Goal: Information Seeking & Learning: Check status

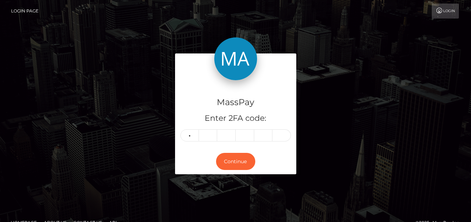
type input "5"
type input "2"
type input "5"
type input "0"
type input "7"
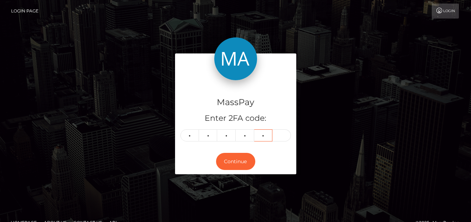
type input "4"
type input "3"
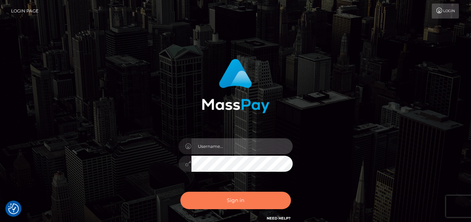
type input "denise"
click at [232, 198] on button "Sign in" at bounding box center [235, 200] width 110 height 17
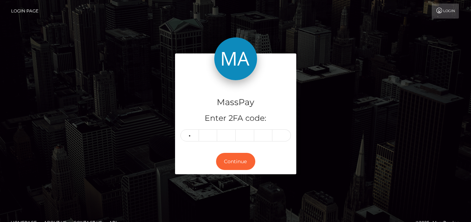
type input "7"
type input "4"
type input "7"
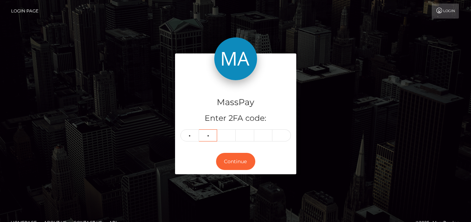
type input "4"
type input "7"
type input "2"
type input "0"
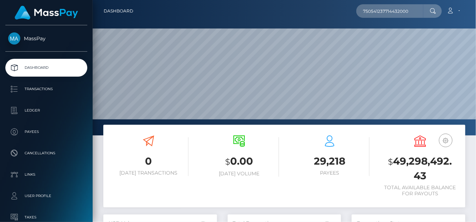
scroll to position [126, 114]
type input "750541237714432000"
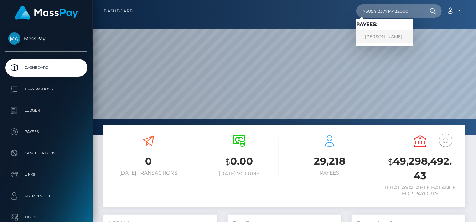
click at [374, 33] on link "Vasilisa Andreevna Kharkova" at bounding box center [384, 36] width 57 height 13
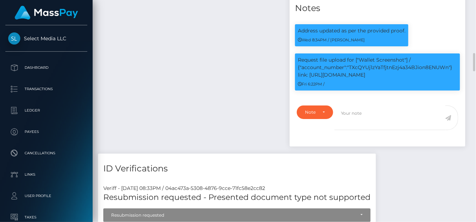
scroll to position [86, 114]
drag, startPoint x: 371, startPoint y: 104, endPoint x: 309, endPoint y: 104, distance: 62.7
click at [309, 79] on p "Request file upload for ["Wallet Screenshot"] / {"account_number":"TXcQYUj1zYaT…" at bounding box center [377, 67] width 159 height 22
copy p "https://l.maspay.io/dlxZ1"
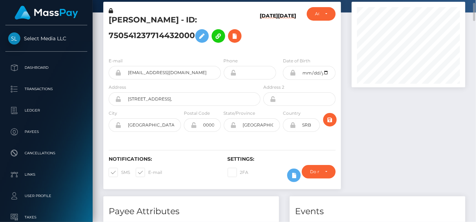
scroll to position [0, 0]
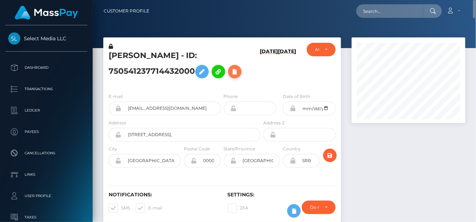
click at [236, 74] on icon at bounding box center [235, 71] width 9 height 9
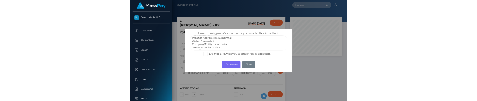
scroll to position [21, 0]
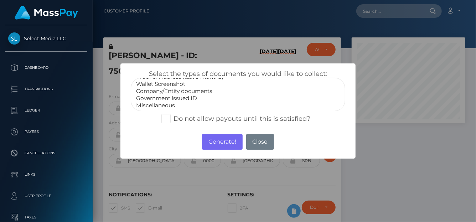
select select "Government issued ID"
click at [170, 97] on option "Government issued ID" at bounding box center [237, 98] width 205 height 7
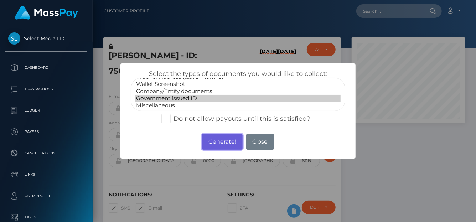
click at [216, 143] on button "Generate!" at bounding box center [222, 142] width 40 height 16
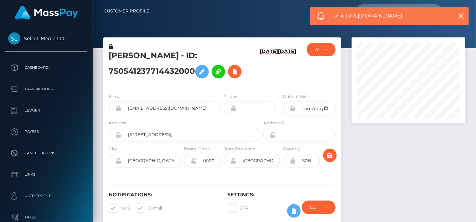
drag, startPoint x: 422, startPoint y: 13, endPoint x: 347, endPoint y: 13, distance: 74.8
click at [347, 13] on span "Link: https://l.maspay.io/4lYy9" at bounding box center [391, 15] width 114 height 7
copy span "https://l.maspay.io/4lYy9"
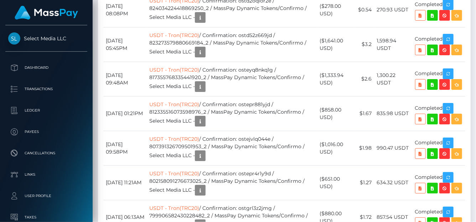
scroll to position [1178, 0]
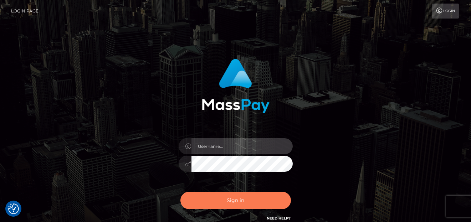
type input "denise"
click at [193, 196] on button "Sign in" at bounding box center [235, 200] width 110 height 17
type input "[PERSON_NAME]"
click at [187, 204] on button "Sign in" at bounding box center [235, 200] width 110 height 17
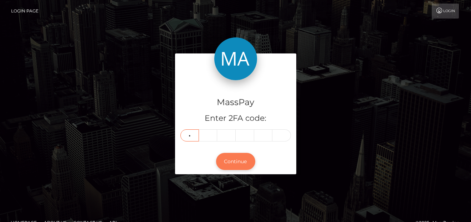
type input "8"
type input "7"
type input "2"
type input "3"
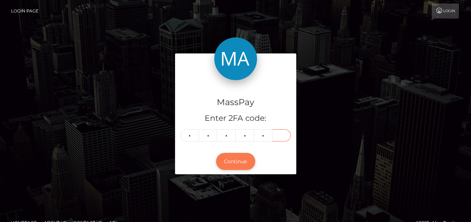
type input "9"
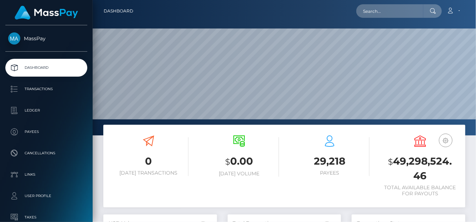
scroll to position [126, 114]
click at [375, 15] on input "text" at bounding box center [389, 11] width 67 height 14
paste input "b0965bd4-4c75-4d62-9a98-0a0e863b8ecb"
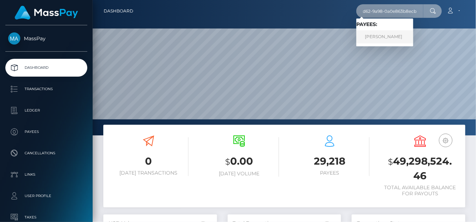
type input "b0965bd4-4c75-4d62-9a98-0a0e863b8ecb"
click at [378, 32] on link "[PERSON_NAME]" at bounding box center [384, 36] width 57 height 13
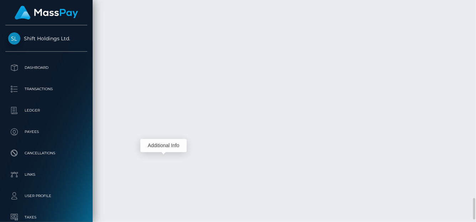
scroll to position [86, 114]
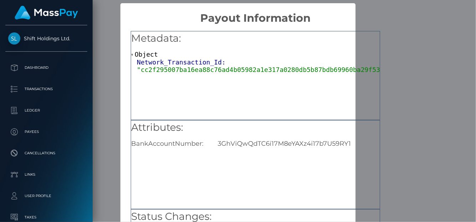
scroll to position [0, 0]
click at [217, 144] on div "3GhViQwQdTC6i17M8eYAXz4i17b7U59RY1" at bounding box center [298, 144] width 173 height 8
drag, startPoint x: 217, startPoint y: 144, endPoint x: 311, endPoint y: 145, distance: 93.4
click at [311, 145] on div "3GhViQwQdTC6i17M8eYAXz4i17b7U59RY1" at bounding box center [298, 144] width 173 height 8
copy div "3GhViQwQdTC6i17M8eYAXz4i17b7U59RY1"
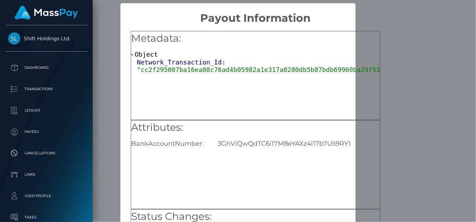
click at [379, 79] on div "Metadata: Object Network_Transaction_Id: "cc2f295007ba16ea88c76ad4b05982a1e317a…" at bounding box center [255, 162] width 270 height 275
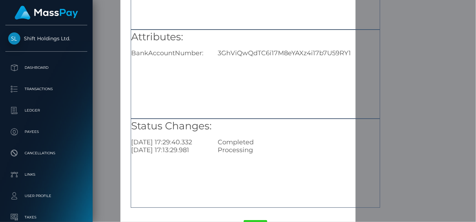
scroll to position [117, 0]
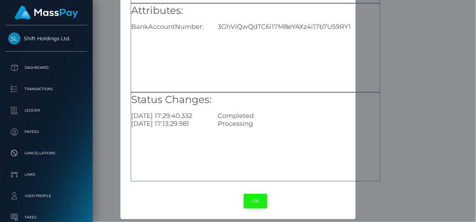
click at [255, 198] on button "OK" at bounding box center [256, 201] width 24 height 15
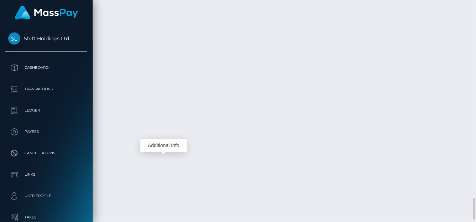
scroll to position [86, 114]
drag, startPoint x: 215, startPoint y: 143, endPoint x: 289, endPoint y: 135, distance: 74.8
copy table "Amount Fee Received Status October 5, 2025 01:14AM Bitcoin / Confirmation:"
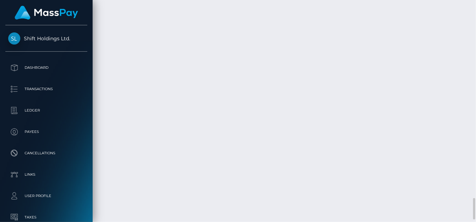
drag, startPoint x: 290, startPoint y: 142, endPoint x: 215, endPoint y: 145, distance: 74.9
copy td "osteyq94rkpg / 68e1b7fece8f8"
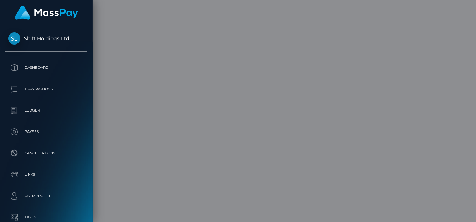
scroll to position [0, 0]
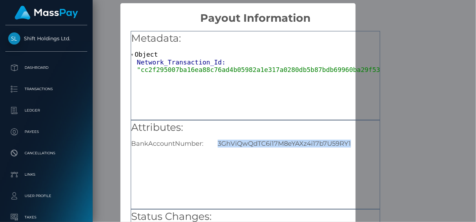
drag, startPoint x: 216, startPoint y: 145, endPoint x: 351, endPoint y: 139, distance: 134.8
click at [352, 140] on div "3GhViQwQdTC6i17M8eYAXz4i17b7U59RY1" at bounding box center [298, 144] width 173 height 8
copy div "3GhViQwQdTC6i17M8eYAXz4i17b7U59RY1"
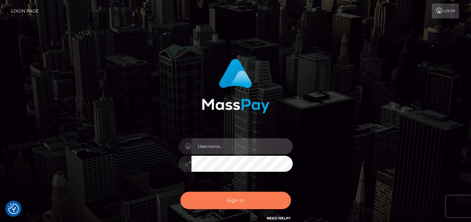
type input "[PERSON_NAME]"
click at [259, 197] on button "Sign in" at bounding box center [235, 200] width 110 height 17
type input "[PERSON_NAME]"
click at [257, 203] on button "Sign in" at bounding box center [235, 200] width 110 height 17
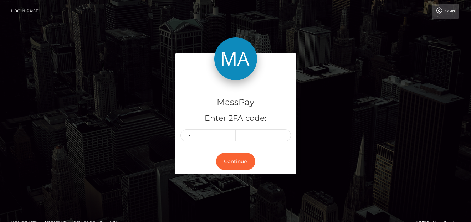
type input "7"
type input "0"
type input "7"
type input "9"
type input "1"
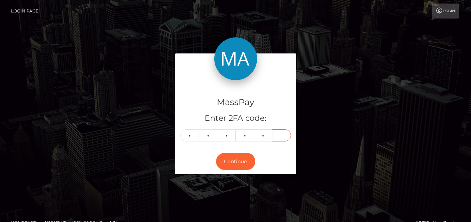
type input "8"
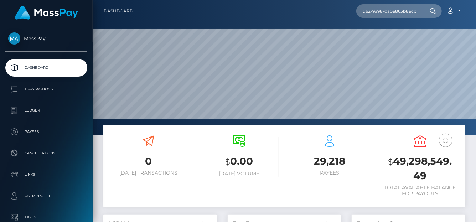
scroll to position [126, 114]
type input "b0965bd4-4c75-4d62-9a98-0a0e863b8ecb"
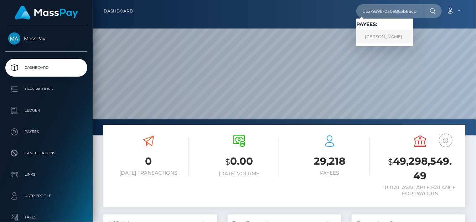
drag, startPoint x: 348, startPoint y: 25, endPoint x: 379, endPoint y: 39, distance: 34.1
click at [379, 39] on link "HARUNA MUHAMMAD" at bounding box center [384, 36] width 57 height 13
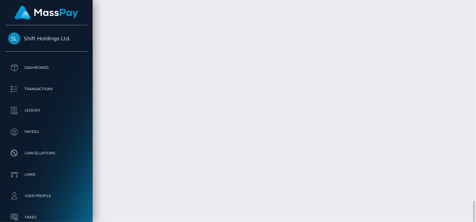
scroll to position [86, 114]
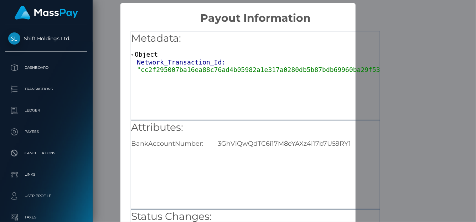
scroll to position [0, 0]
drag, startPoint x: 212, startPoint y: 144, endPoint x: 352, endPoint y: 139, distance: 139.8
click at [352, 140] on div "3GhViQwQdTC6i17M8eYAXz4i17b7U59RY1" at bounding box center [298, 144] width 173 height 8
copy div "3GhViQwQdTC6i17M8eYAXz4i17b7U59RY1"
click at [414, 59] on div "× Payout Information Metadata: Object Network_Transaction_Id: "cc2f295007ba16ea…" at bounding box center [238, 111] width 476 height 222
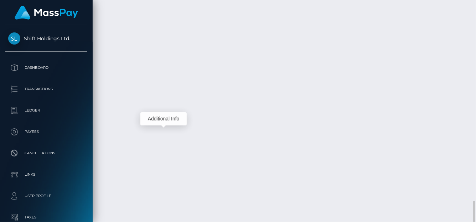
scroll to position [86, 114]
drag, startPoint x: 333, startPoint y: 127, endPoint x: 320, endPoint y: 125, distance: 13.8
copy td "$19.51"
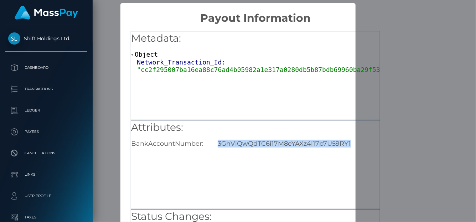
drag, startPoint x: 214, startPoint y: 145, endPoint x: 358, endPoint y: 149, distance: 143.7
click at [358, 149] on div "Attributes: BankAccountNumber: 3GhViQwQdTC6i17M8eYAXz4i17b7U59RY1" at bounding box center [255, 164] width 249 height 89
copy div "3GhViQwQdTC6i17M8eYAXz4i17b7U59RY1"
click at [428, 62] on div "× Payout Information Metadata: Object Network_Transaction_Id: "cc2f295007ba16ea…" at bounding box center [238, 111] width 476 height 222
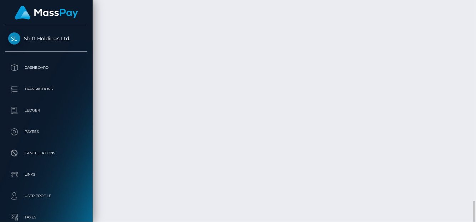
drag, startPoint x: 334, startPoint y: 124, endPoint x: 316, endPoint y: 124, distance: 17.5
copy td "($19.51"
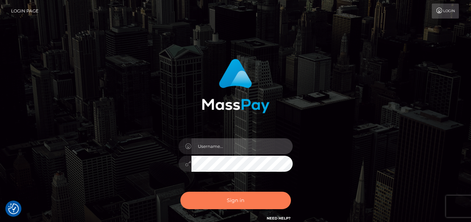
type input "denise"
drag, startPoint x: 246, startPoint y: 199, endPoint x: 246, endPoint y: 194, distance: 5.3
click at [246, 199] on button "Sign in" at bounding box center [235, 200] width 110 height 17
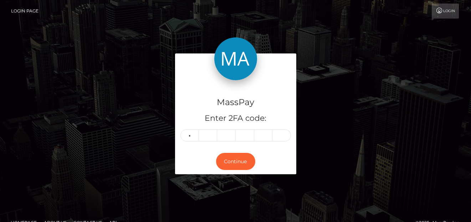
type input "2"
type input "7"
type input "4"
type input "1"
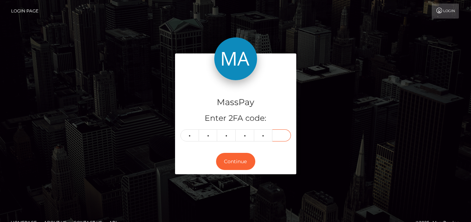
type input "3"
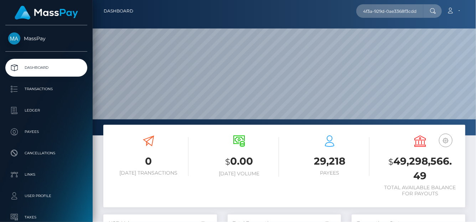
scroll to position [126, 114]
type input "f6a6b209-5002-4f3a-929d-0ae3368f3cdd"
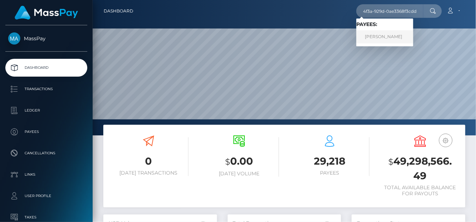
scroll to position [0, 0]
click at [371, 41] on link "Brittany Smurthwaite" at bounding box center [384, 36] width 57 height 13
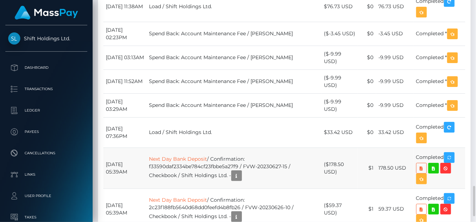
scroll to position [86, 114]
click at [241, 171] on icon "button" at bounding box center [236, 175] width 9 height 9
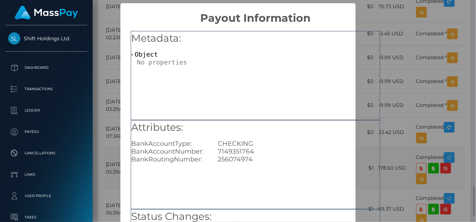
click at [247, 159] on div "256074974" at bounding box center [298, 159] width 173 height 8
drag, startPoint x: 257, startPoint y: 152, endPoint x: 207, endPoint y: 154, distance: 49.6
click at [207, 154] on div "BankAccountNumber: 7149351764" at bounding box center [255, 152] width 259 height 8
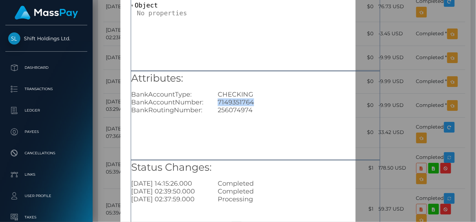
scroll to position [71, 0]
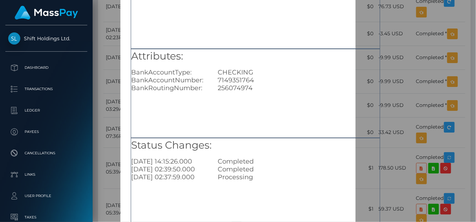
click at [365, 206] on div "Status Changes: 2023-07-05 14:15:26.000 Completed 2023-07-04 02:39:50.000 Compl…" at bounding box center [255, 182] width 249 height 89
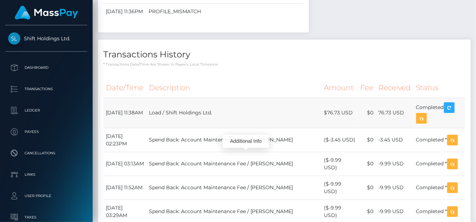
scroll to position [1399, 0]
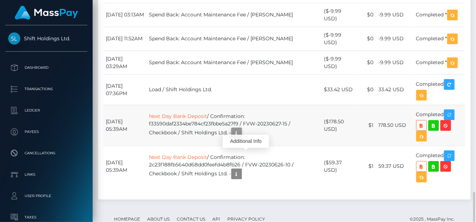
click at [241, 129] on icon "button" at bounding box center [236, 133] width 9 height 9
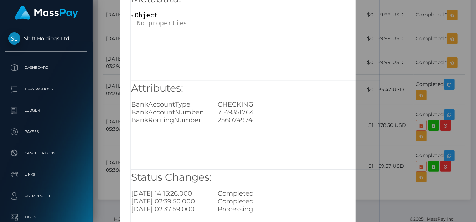
scroll to position [71, 0]
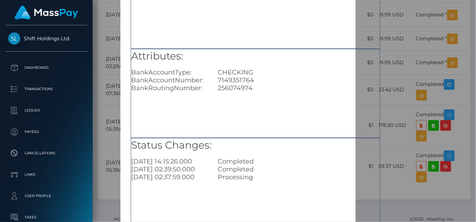
click at [391, 188] on div "× Payout Information Metadata: Object Attributes: BankAccountType: CHECKING Ban…" at bounding box center [238, 111] width 476 height 222
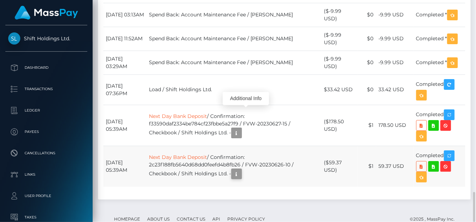
scroll to position [86, 114]
click at [241, 170] on icon "button" at bounding box center [236, 174] width 9 height 9
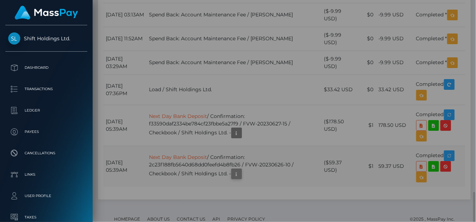
scroll to position [0, 0]
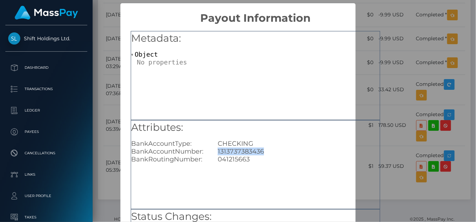
drag, startPoint x: 274, startPoint y: 149, endPoint x: 217, endPoint y: 153, distance: 57.1
click at [217, 153] on div "1313737383436" at bounding box center [298, 152] width 173 height 8
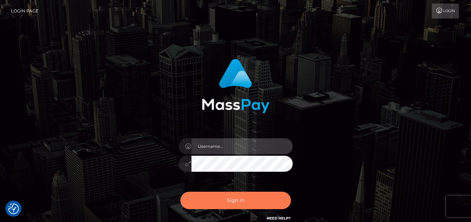
type input "[PERSON_NAME]"
click at [240, 201] on button "Sign in" at bounding box center [235, 200] width 110 height 17
type input "[PERSON_NAME]"
click at [229, 205] on button "Sign in" at bounding box center [235, 200] width 110 height 17
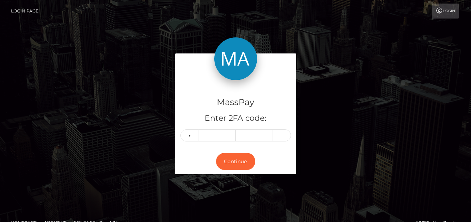
type input "5"
type input "2"
type input "0"
type input "7"
type input "1"
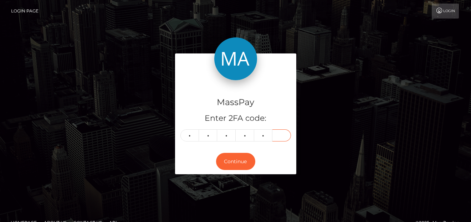
type input "4"
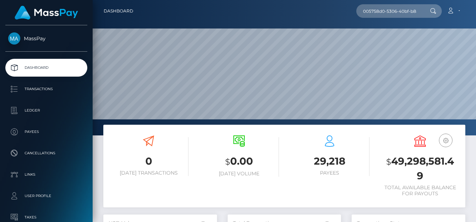
type input "005758d0-5306-40bf-b88d-7d188270f27c"
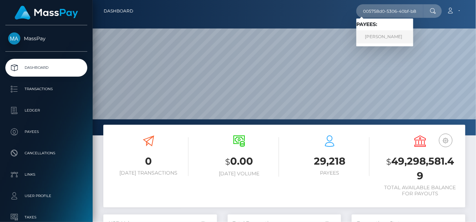
click at [392, 36] on link "[PERSON_NAME]" at bounding box center [384, 36] width 57 height 13
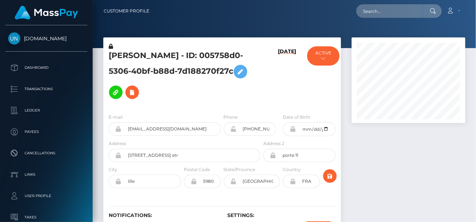
scroll to position [86, 114]
drag, startPoint x: 276, startPoint y: 121, endPoint x: 254, endPoint y: 119, distance: 21.8
click at [228, 122] on div "+33650852437" at bounding box center [250, 129] width 53 height 14
click at [272, 113] on div "Phone +33650852437" at bounding box center [250, 124] width 53 height 22
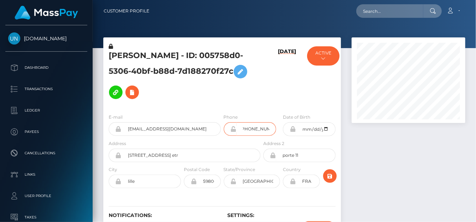
drag, startPoint x: 273, startPoint y: 119, endPoint x: 260, endPoint y: 121, distance: 13.3
click at [260, 122] on input "+33650852437" at bounding box center [257, 129] width 40 height 14
click at [272, 94] on div "08/29/25" at bounding box center [282, 75] width 40 height 65
